Goal: Information Seeking & Learning: Learn about a topic

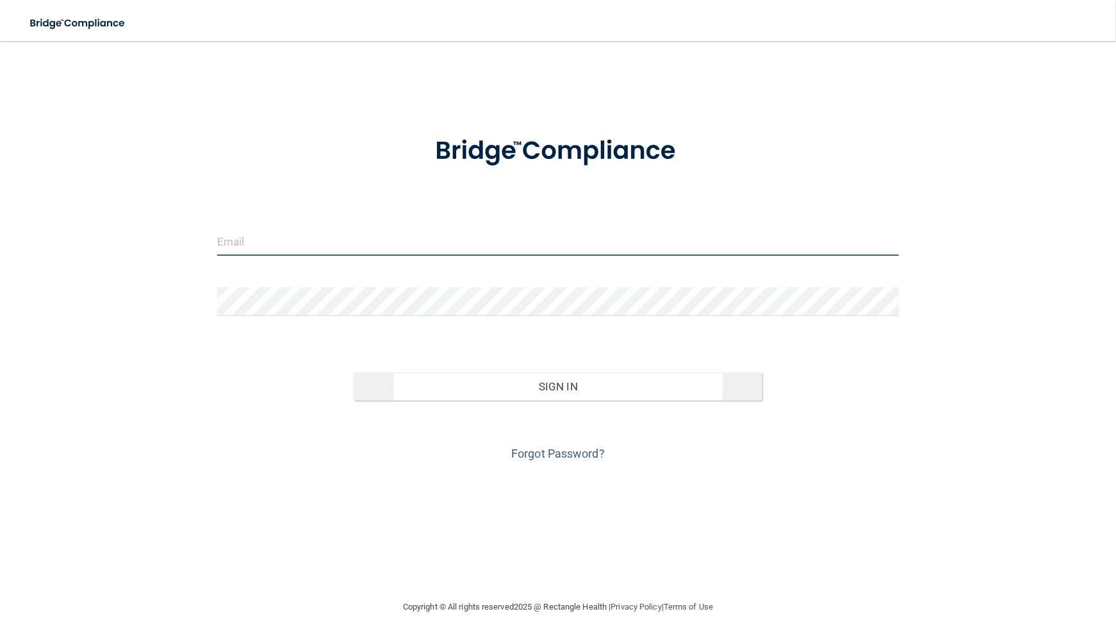
type input "[EMAIL_ADDRESS][DOMAIN_NAME]"
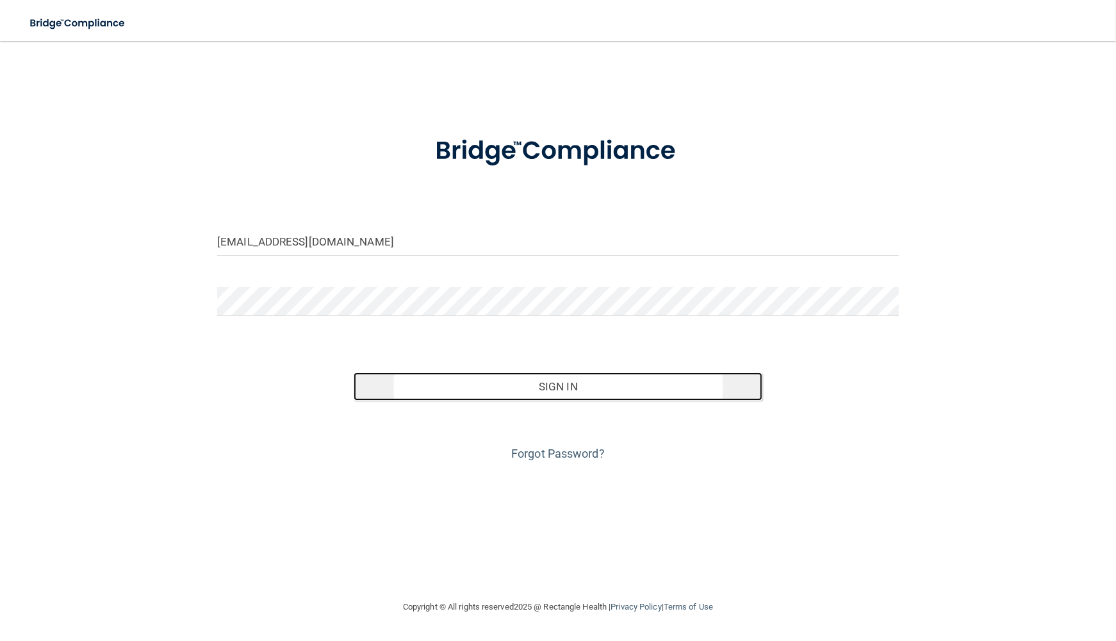
click at [549, 379] on button "Sign In" at bounding box center [558, 386] width 409 height 28
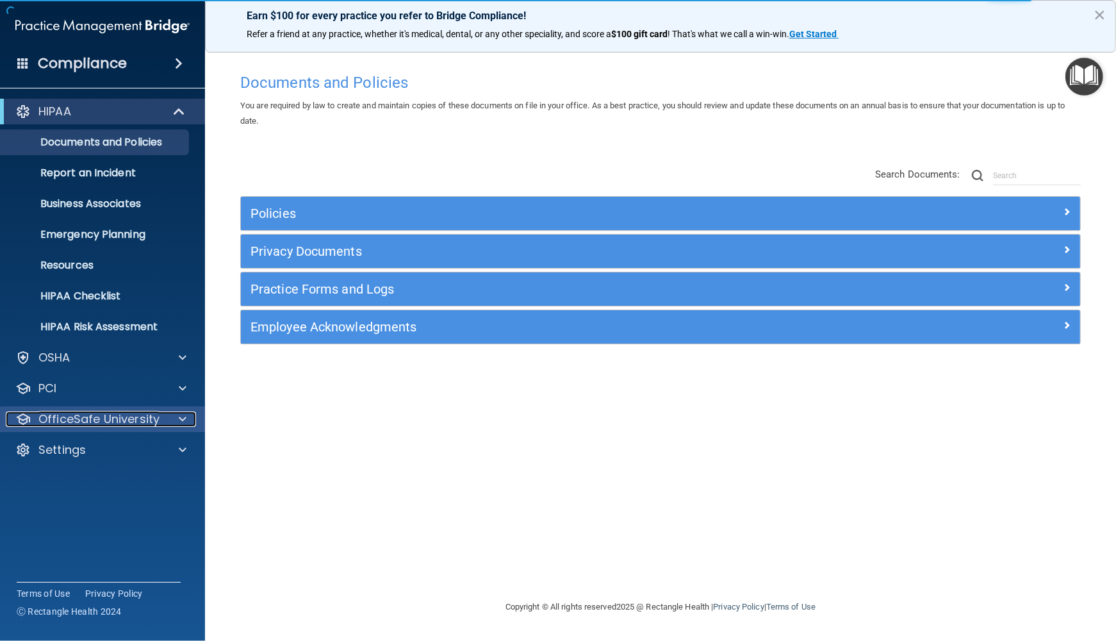
click at [179, 420] on span at bounding box center [183, 418] width 8 height 15
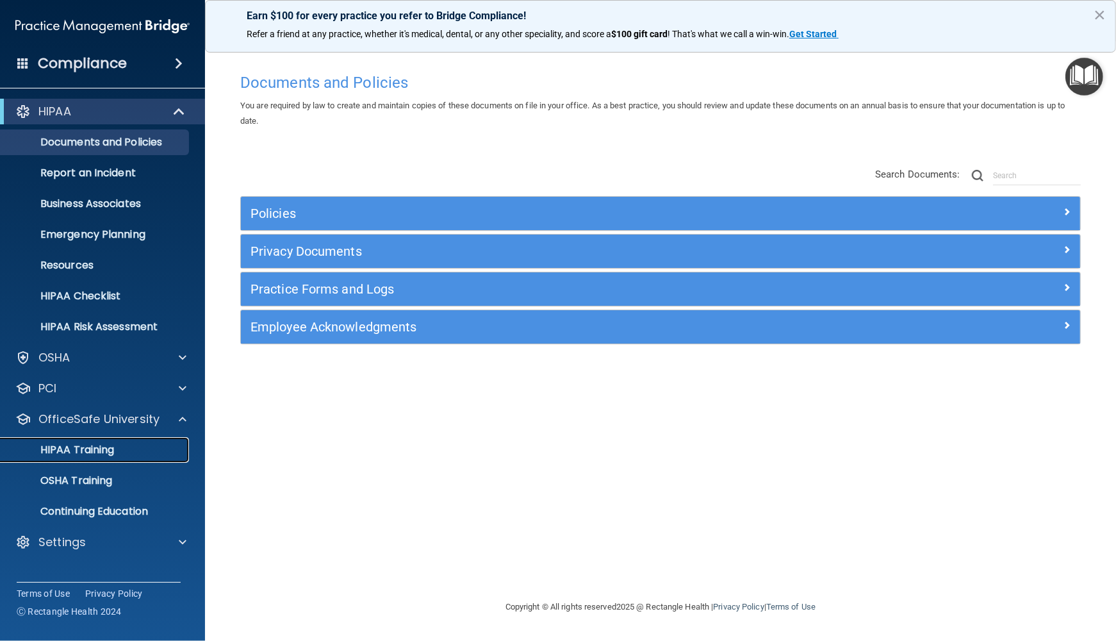
click at [90, 447] on p "HIPAA Training" at bounding box center [61, 450] width 106 height 13
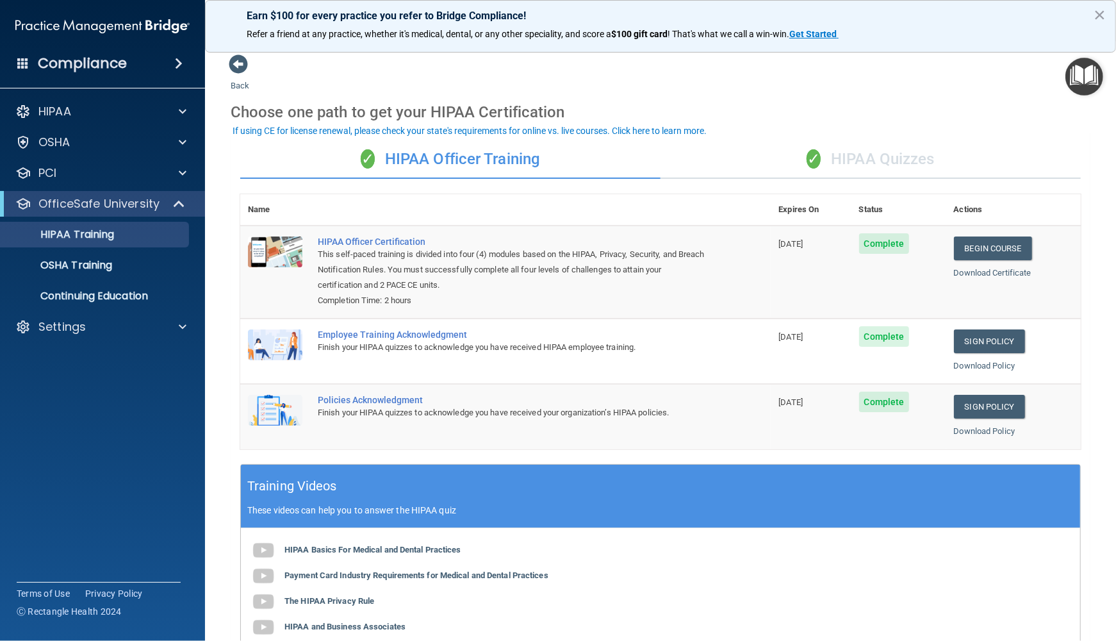
click at [871, 157] on div "✓ HIPAA Quizzes" at bounding box center [871, 159] width 420 height 38
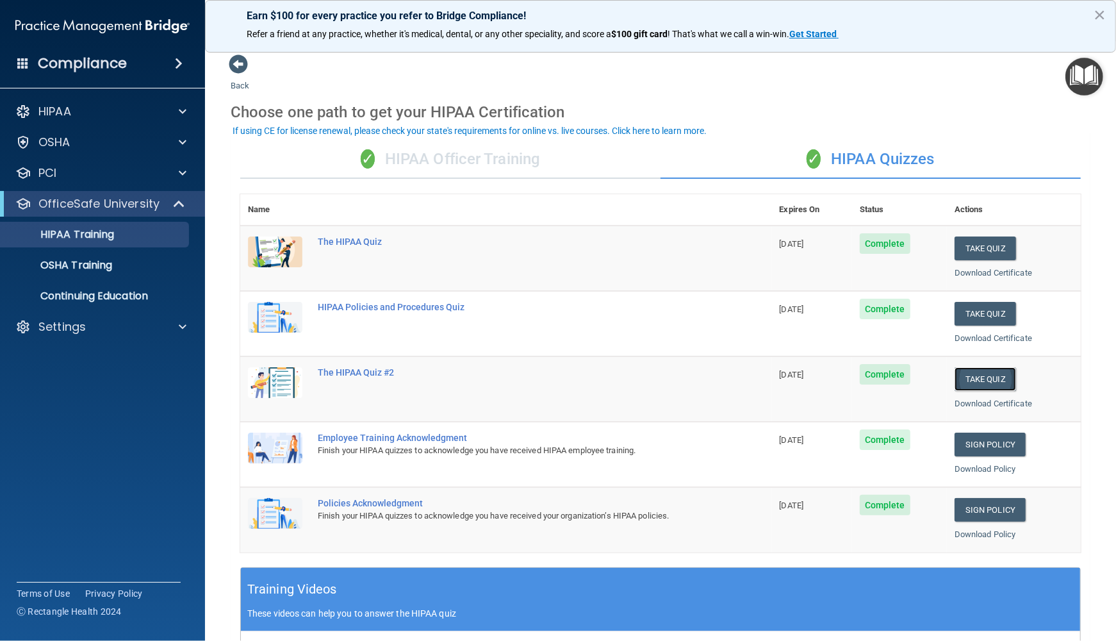
click at [988, 378] on button "Take Quiz" at bounding box center [986, 379] width 62 height 24
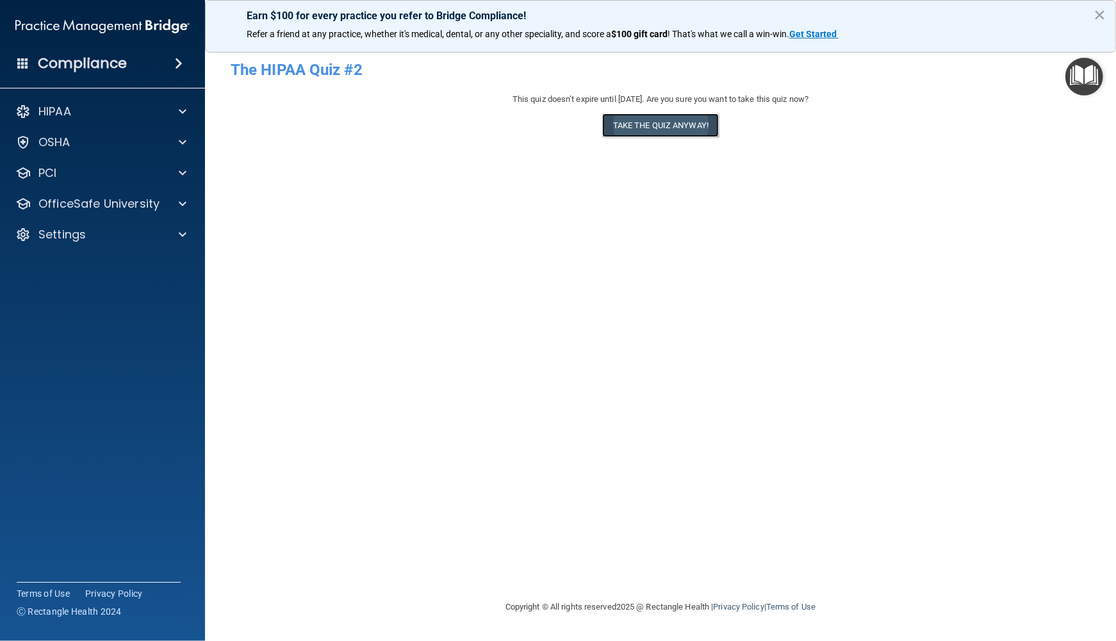
click at [677, 130] on button "Take the quiz anyway!" at bounding box center [660, 125] width 117 height 24
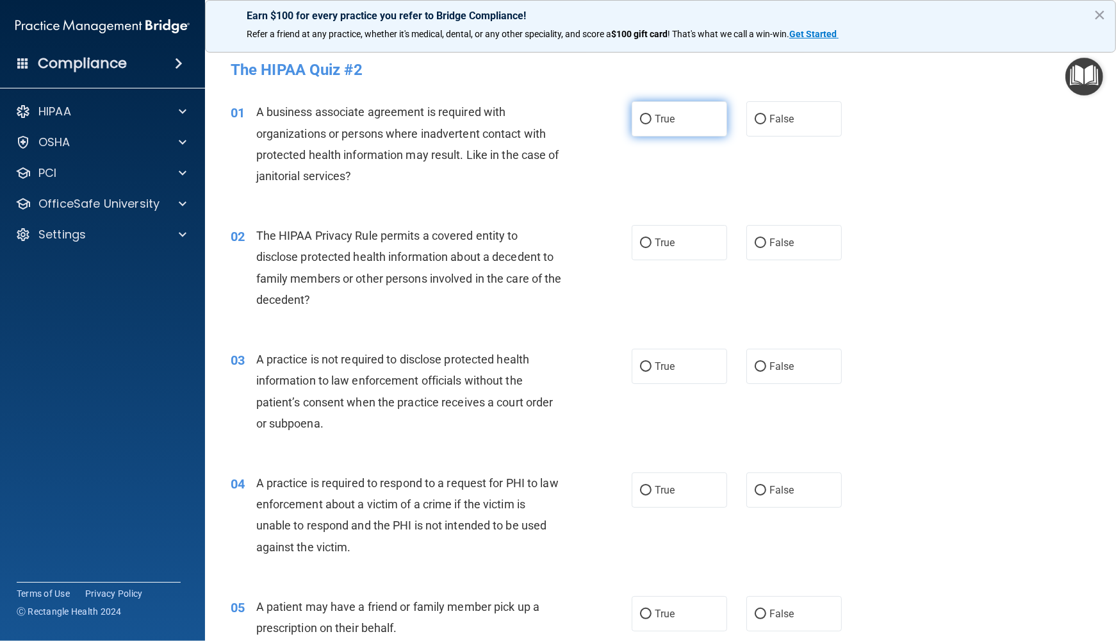
click at [642, 119] on input "True" at bounding box center [646, 120] width 12 height 10
radio input "true"
click at [640, 240] on input "True" at bounding box center [646, 243] width 12 height 10
radio input "true"
click at [748, 243] on label "False" at bounding box center [794, 242] width 95 height 35
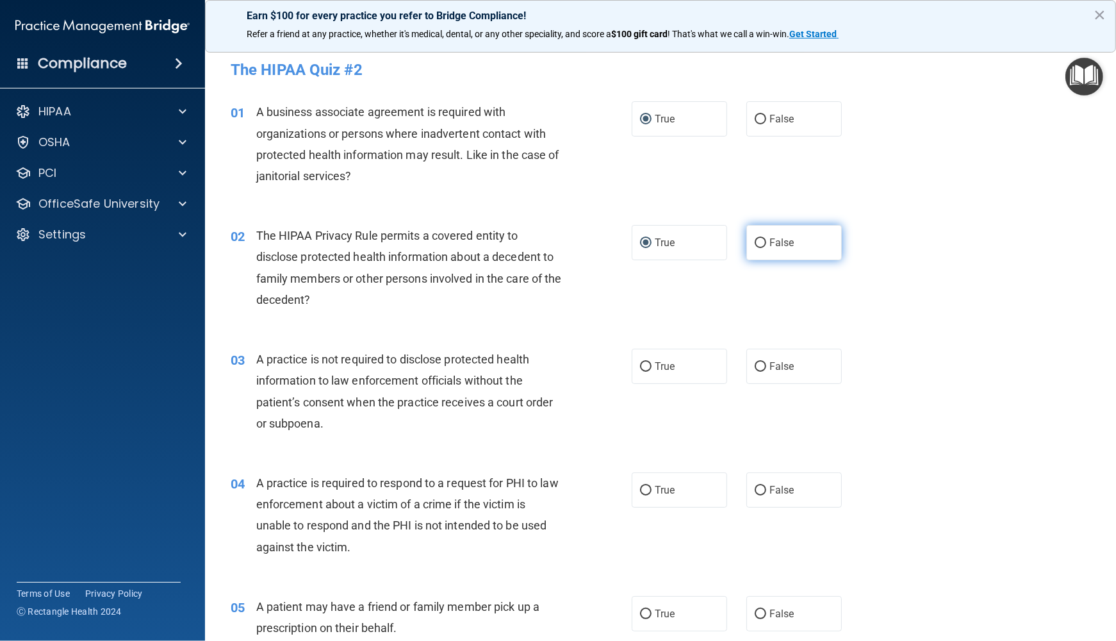
click at [755, 243] on input "False" at bounding box center [761, 243] width 12 height 10
radio input "true"
radio input "false"
